Goal: Task Accomplishment & Management: Complete application form

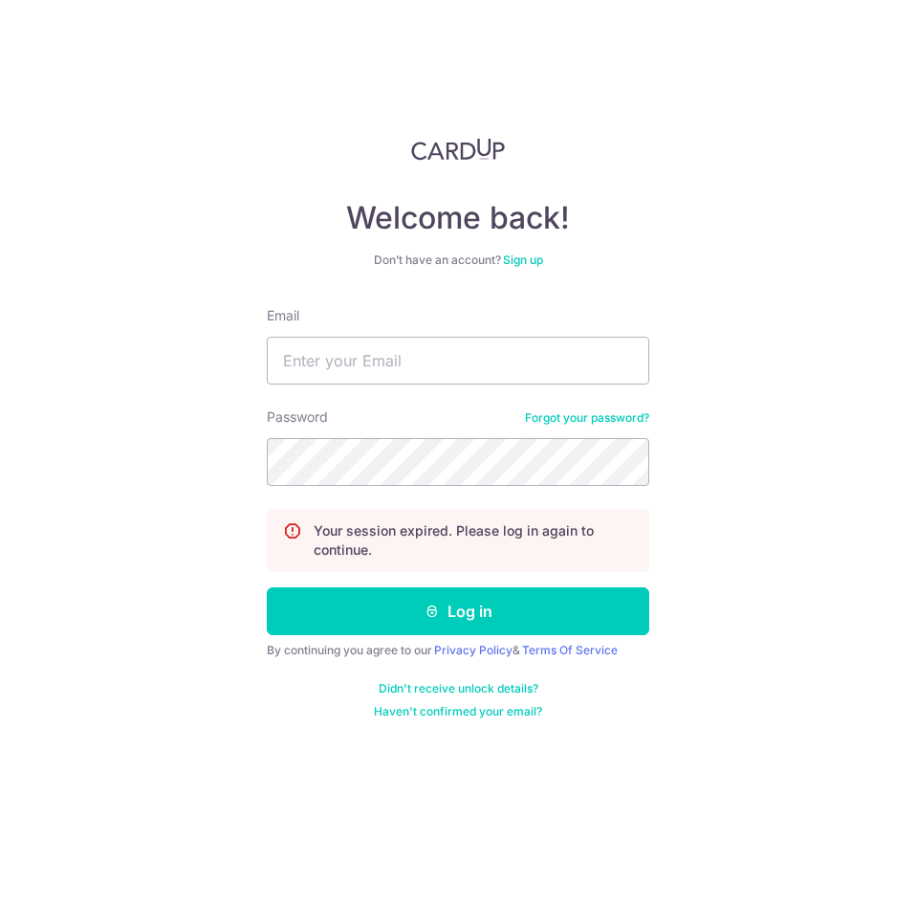
click at [459, 335] on div "Email" at bounding box center [458, 345] width 383 height 78
click at [458, 351] on input "Email" at bounding box center [458, 361] width 383 height 48
type input "[EMAIL_ADDRESS][DOMAIN_NAME]"
click at [267, 587] on button "Log in" at bounding box center [458, 611] width 383 height 48
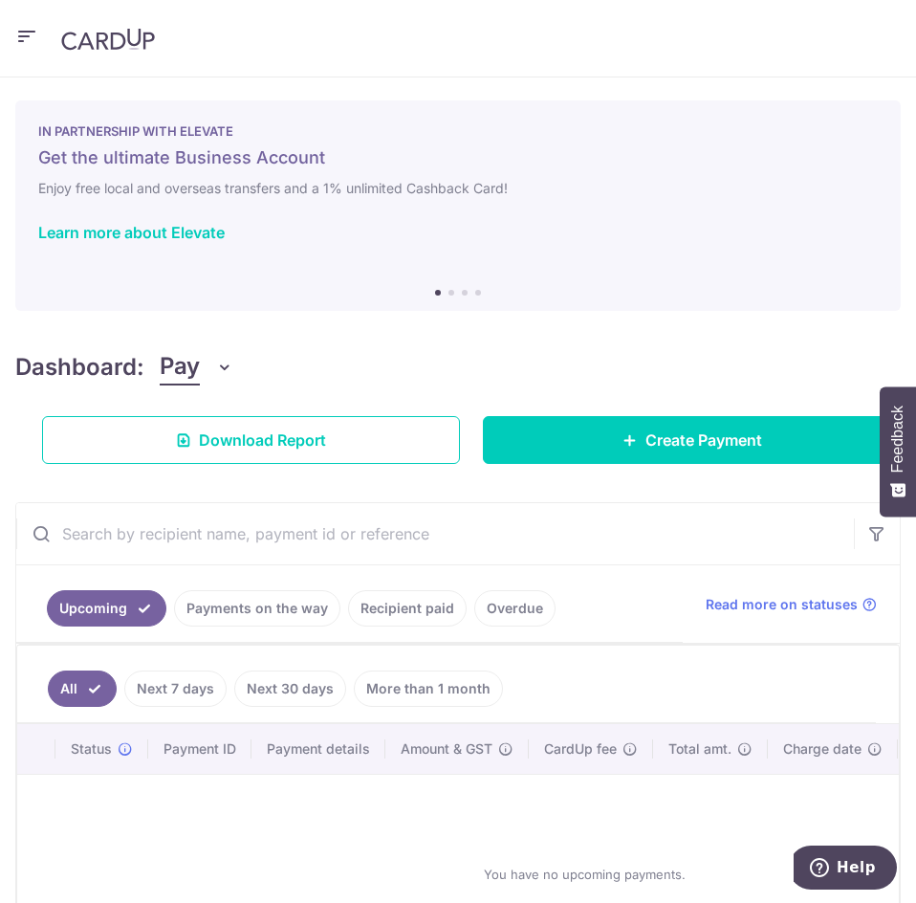
click at [28, 39] on icon "button" at bounding box center [26, 37] width 23 height 24
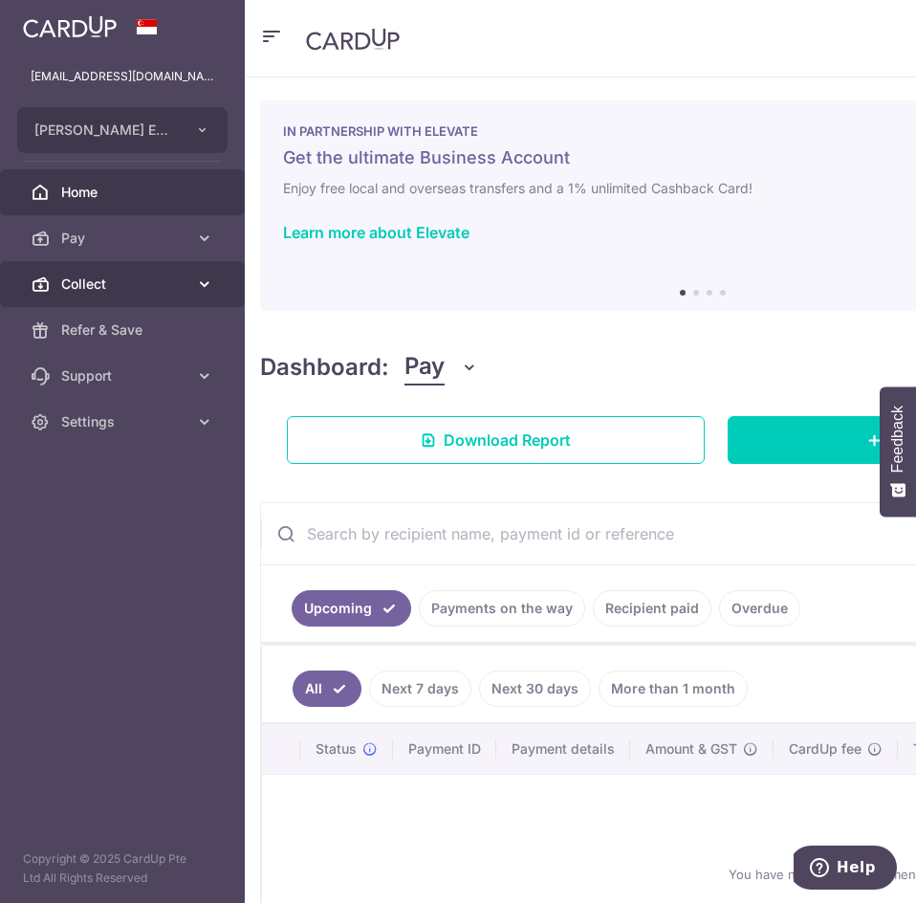
click at [195, 275] on icon at bounding box center [204, 284] width 19 height 19
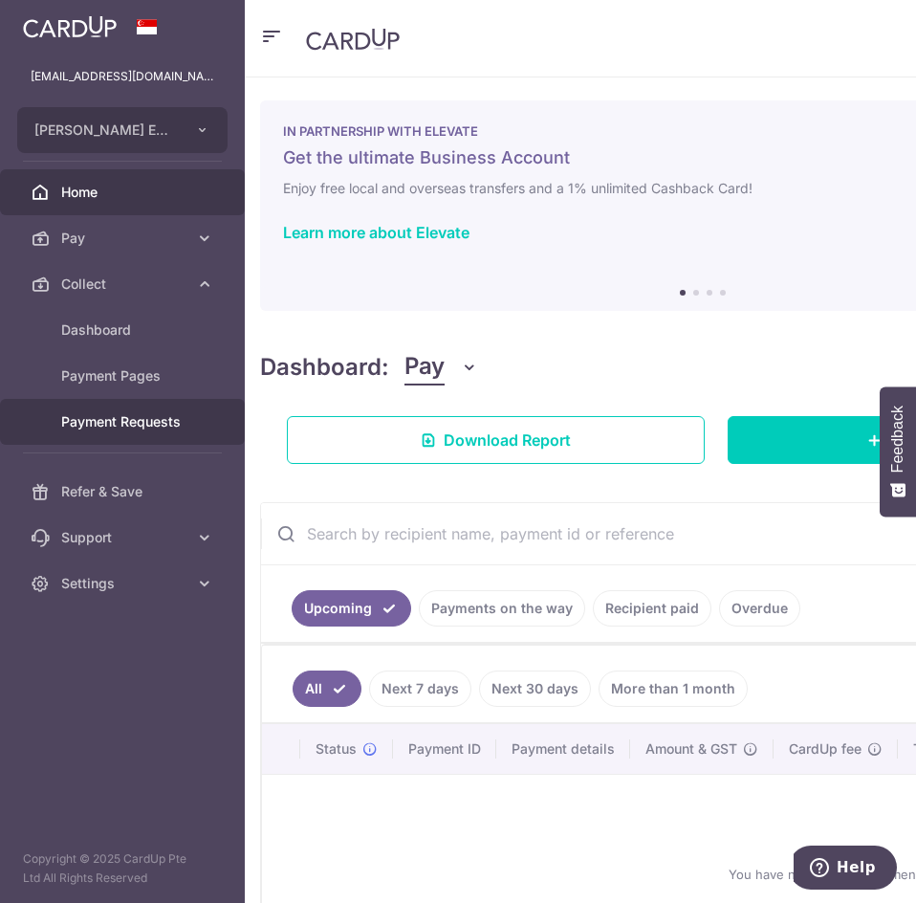
click at [166, 422] on span "Payment Requests" at bounding box center [124, 421] width 126 height 19
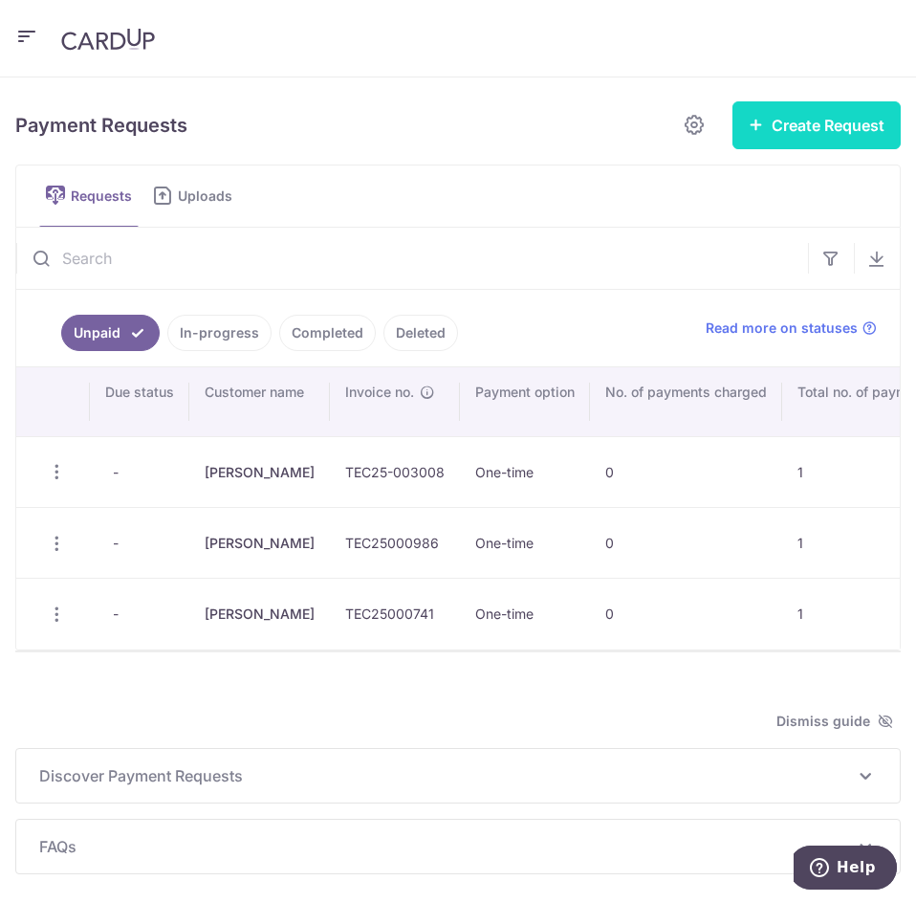
click at [787, 119] on button "Create Request" at bounding box center [817, 125] width 168 height 48
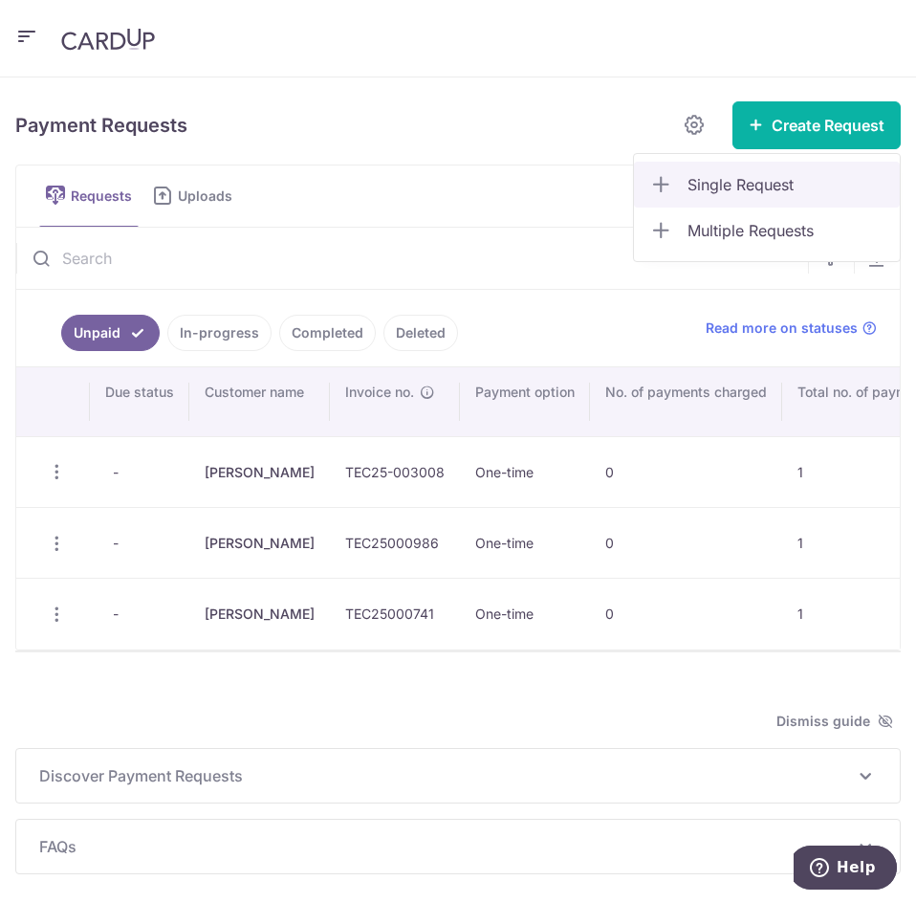
click at [754, 192] on span "Single Request" at bounding box center [786, 184] width 197 height 23
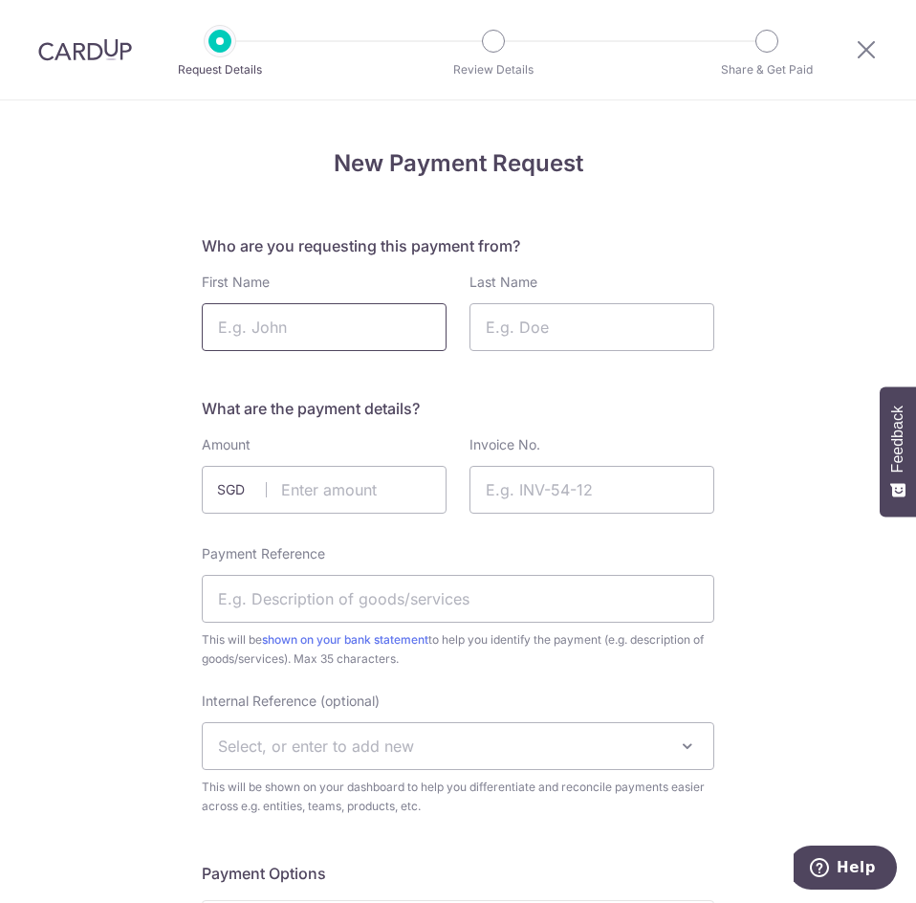
click at [372, 336] on input "First Name" at bounding box center [324, 327] width 245 height 48
type input "Simon"
click at [525, 332] on input "Last Name" at bounding box center [592, 327] width 245 height 48
type input "Davies"
drag, startPoint x: 378, startPoint y: 472, endPoint x: 374, endPoint y: 485, distance: 13.9
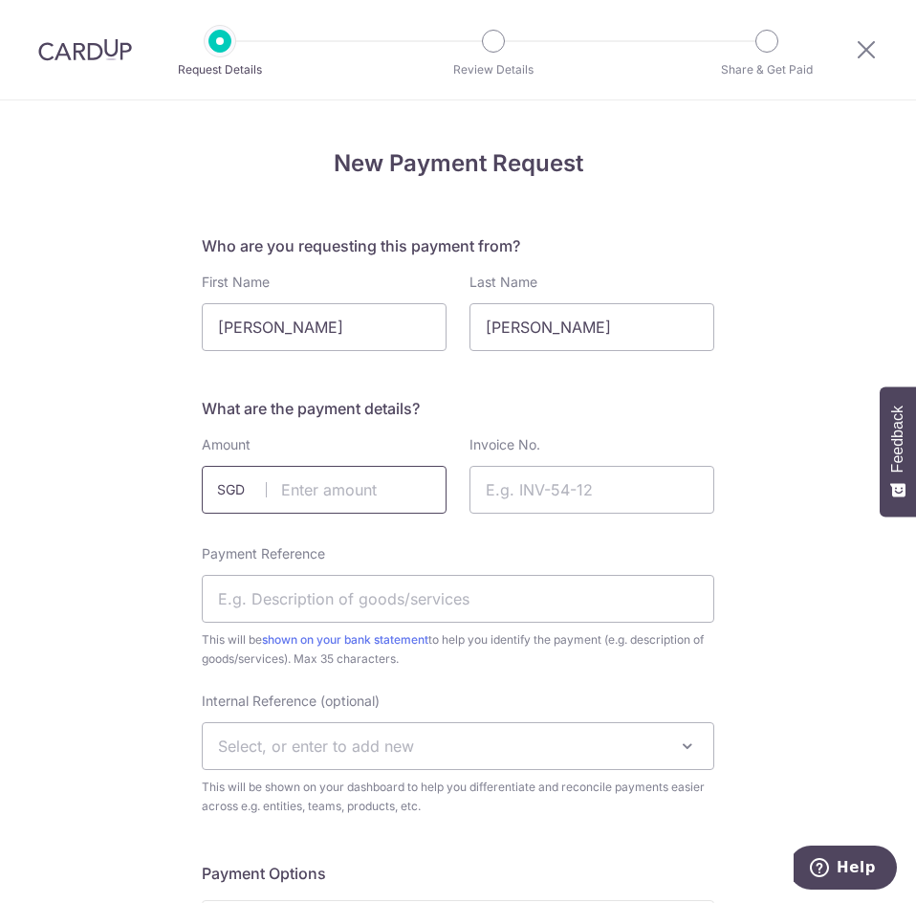
click at [376, 479] on input "text" at bounding box center [324, 490] width 245 height 48
type input "26.11"
click at [547, 482] on input "Invoice No." at bounding box center [592, 490] width 245 height 48
paste input "TEC25-003015"
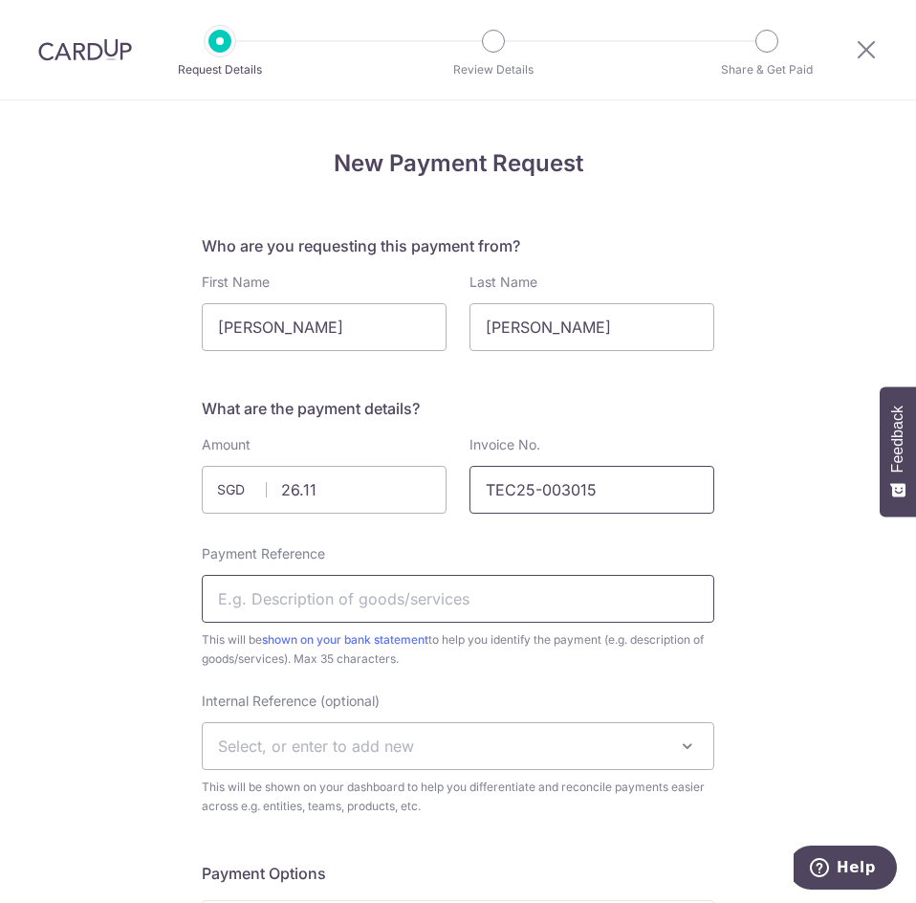
type input "TEC25-003015"
click at [434, 608] on input "Payment Reference" at bounding box center [458, 599] width 513 height 48
type input "Solutions"
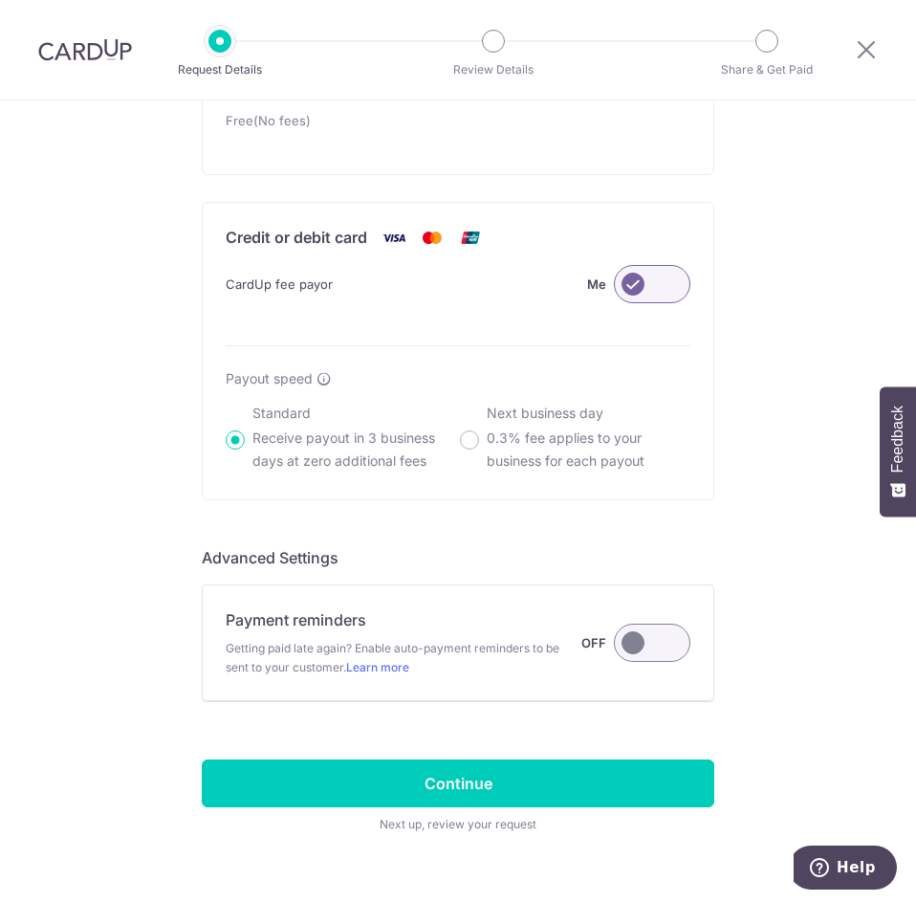
scroll to position [1227, 0]
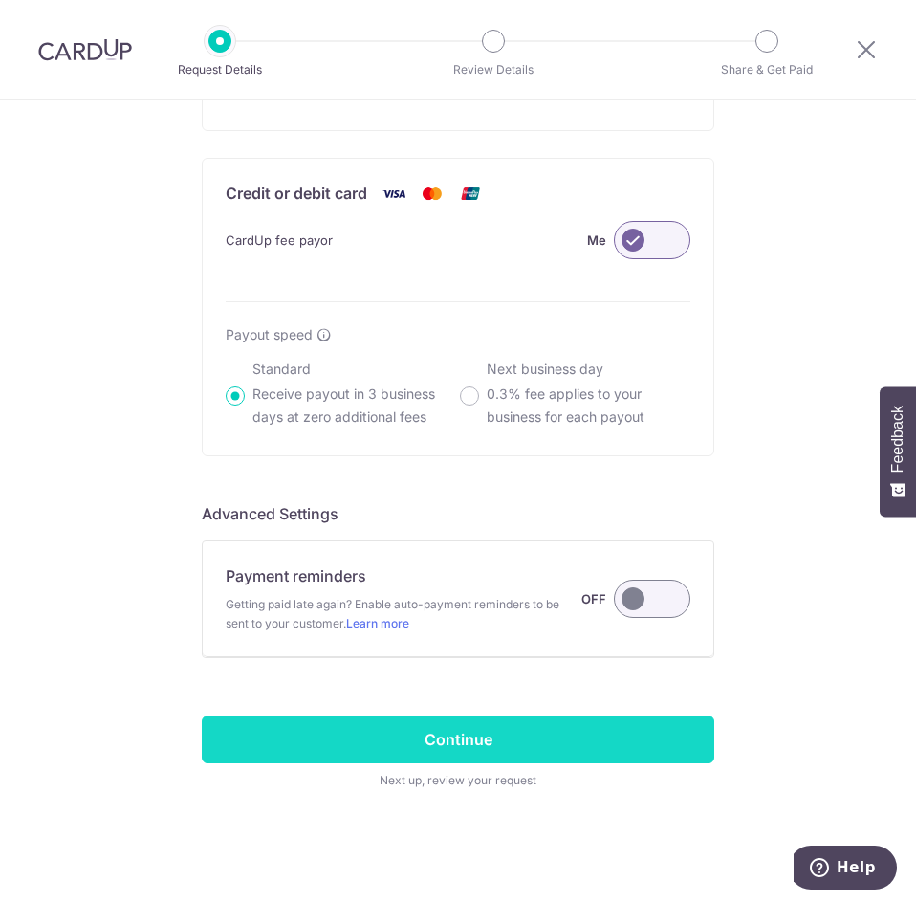
click at [454, 727] on input "Continue" at bounding box center [458, 739] width 513 height 48
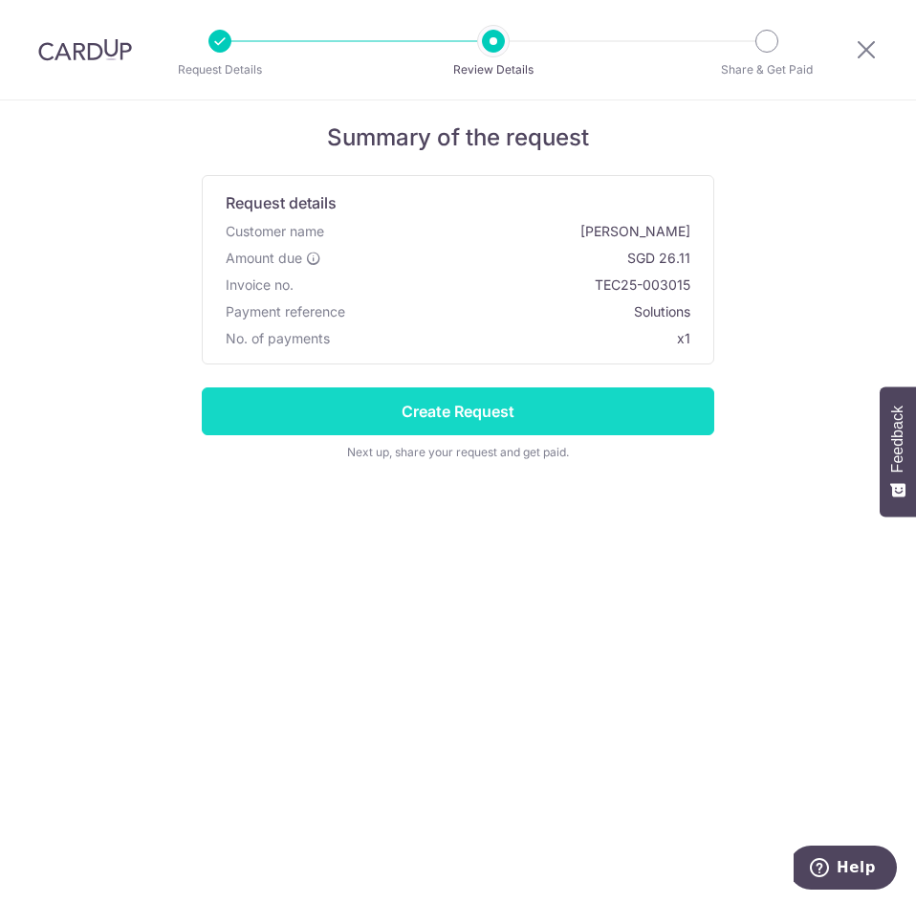
click at [514, 404] on input "Create Request" at bounding box center [458, 411] width 513 height 48
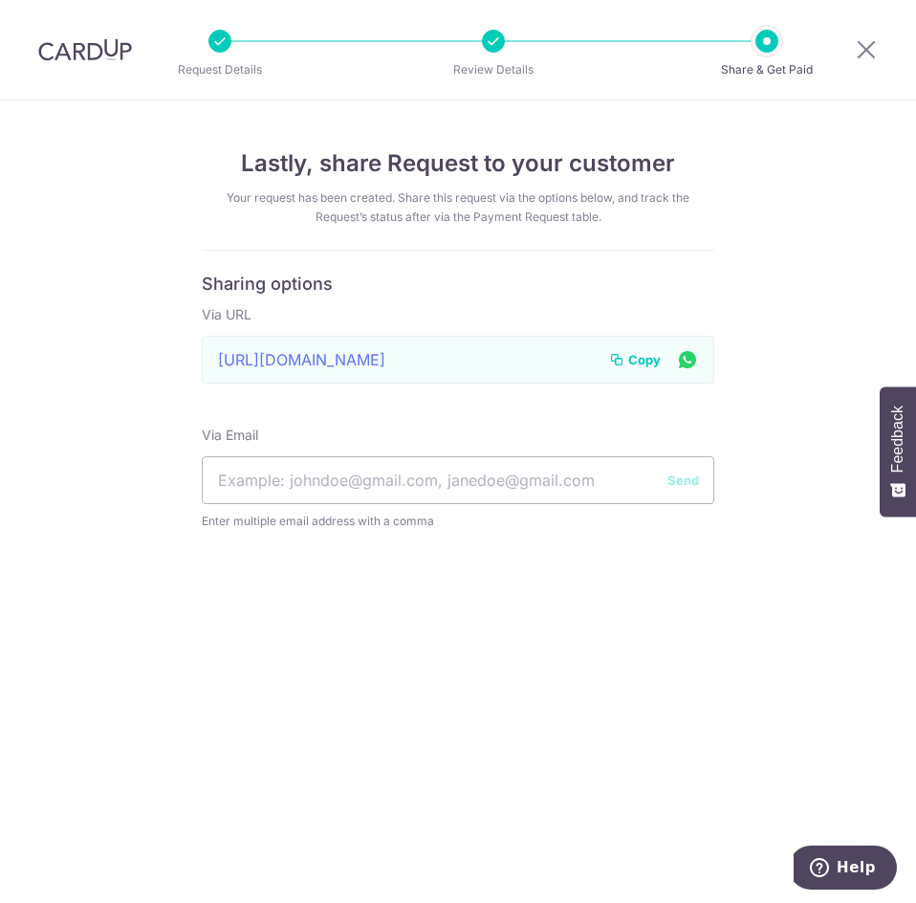
drag, startPoint x: 620, startPoint y: 356, endPoint x: 588, endPoint y: 366, distance: 33.3
click at [620, 356] on icon at bounding box center [616, 359] width 15 height 15
